Goal: Task Accomplishment & Management: Manage account settings

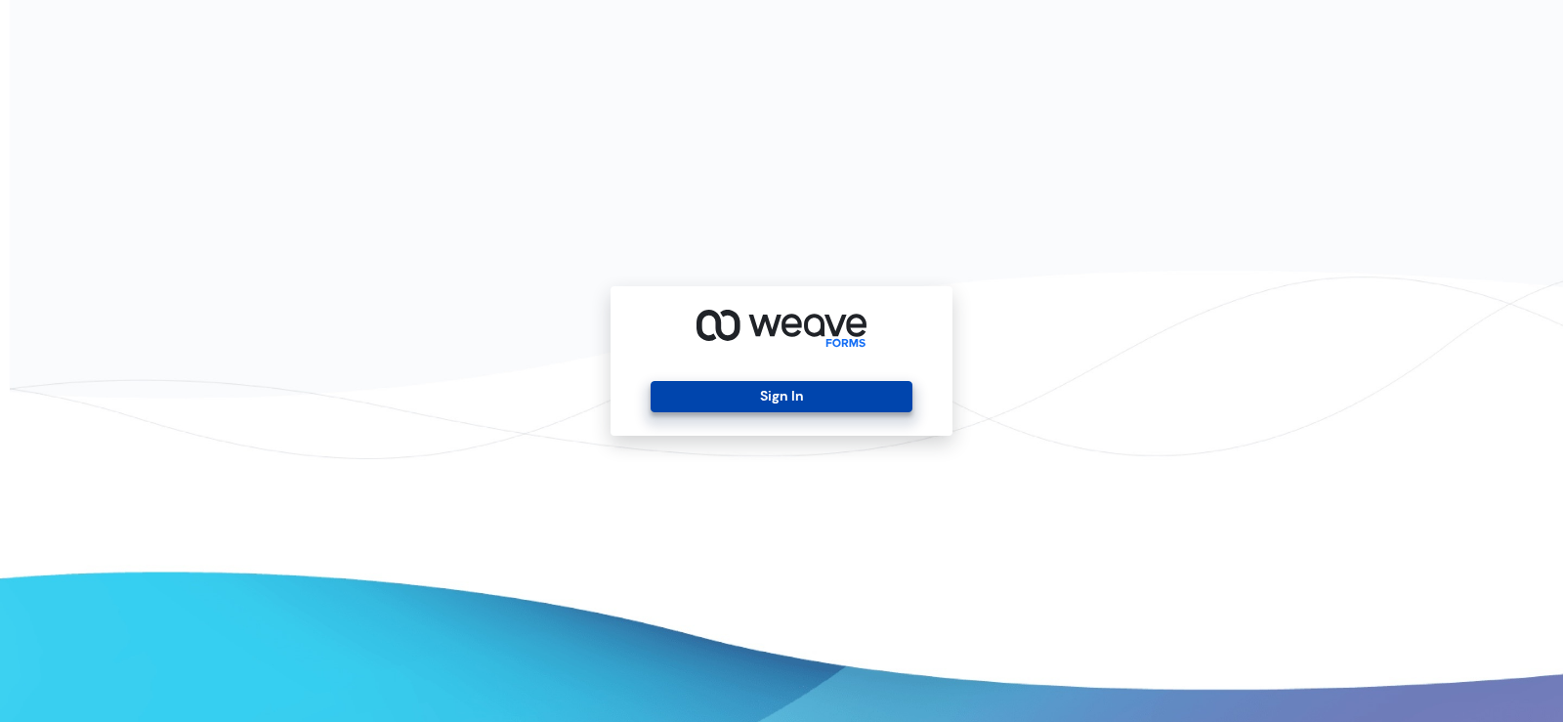
click at [777, 400] on button "Sign In" at bounding box center [781, 396] width 261 height 31
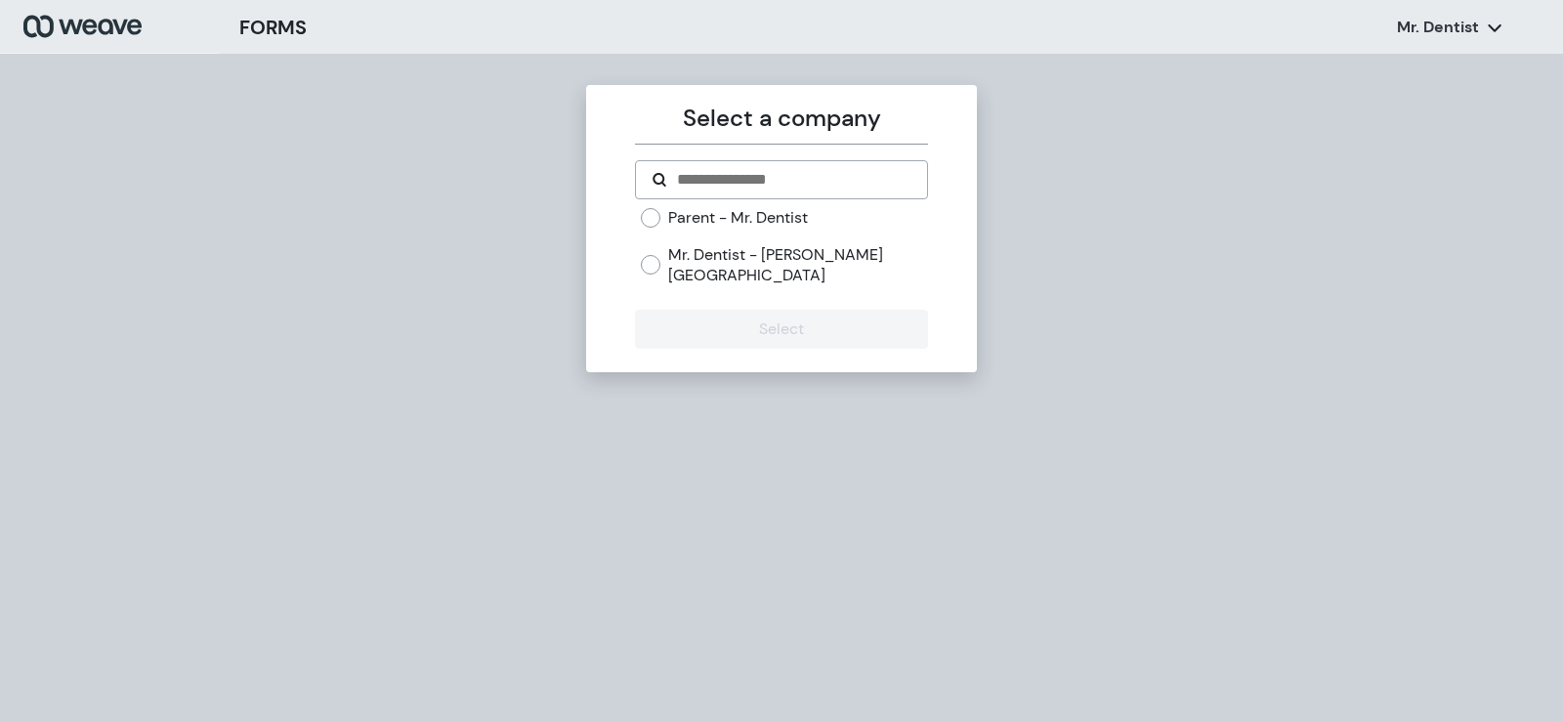
click at [770, 218] on label "Parent - Mr. Dentist" at bounding box center [738, 217] width 140 height 21
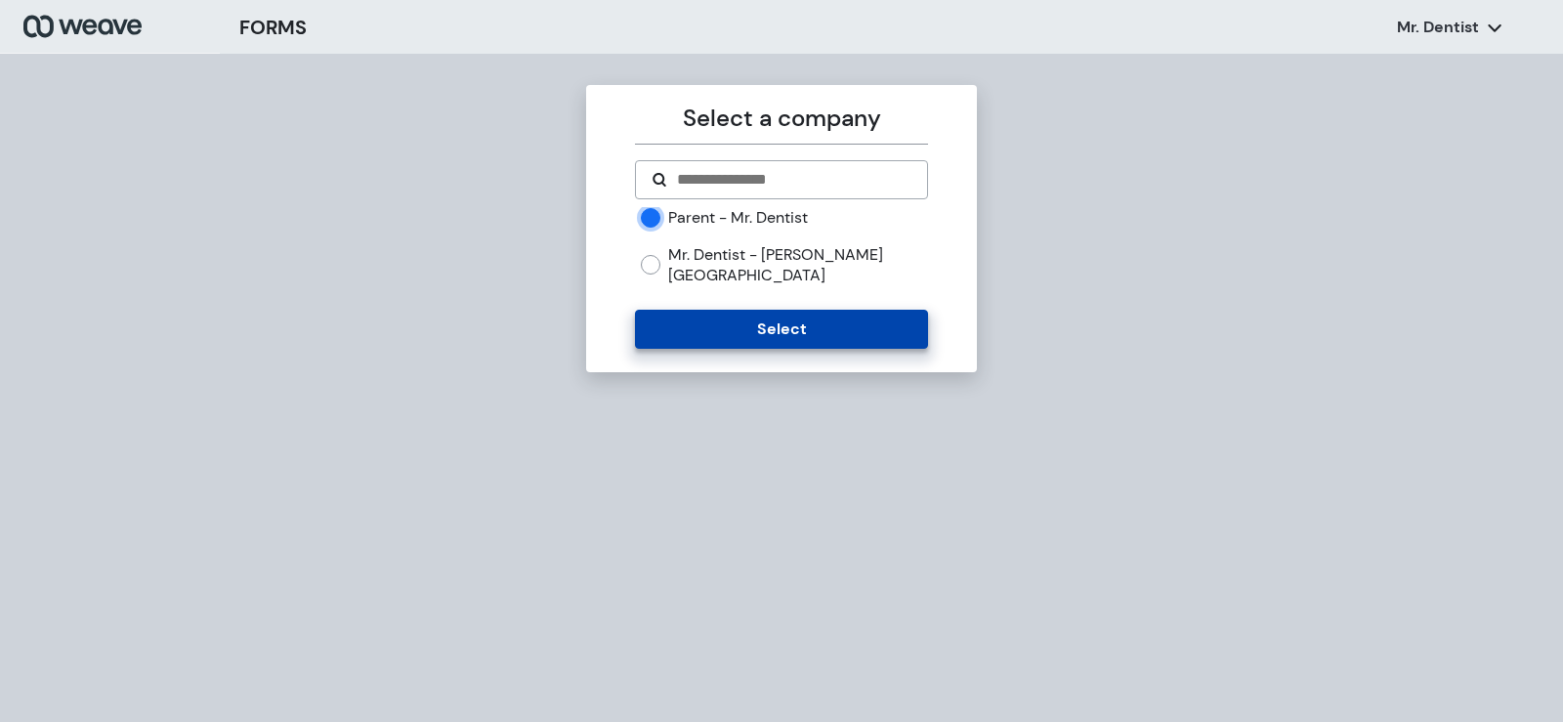
click at [784, 310] on button "Select" at bounding box center [781, 329] width 292 height 39
